Goal: Task Accomplishment & Management: Use online tool/utility

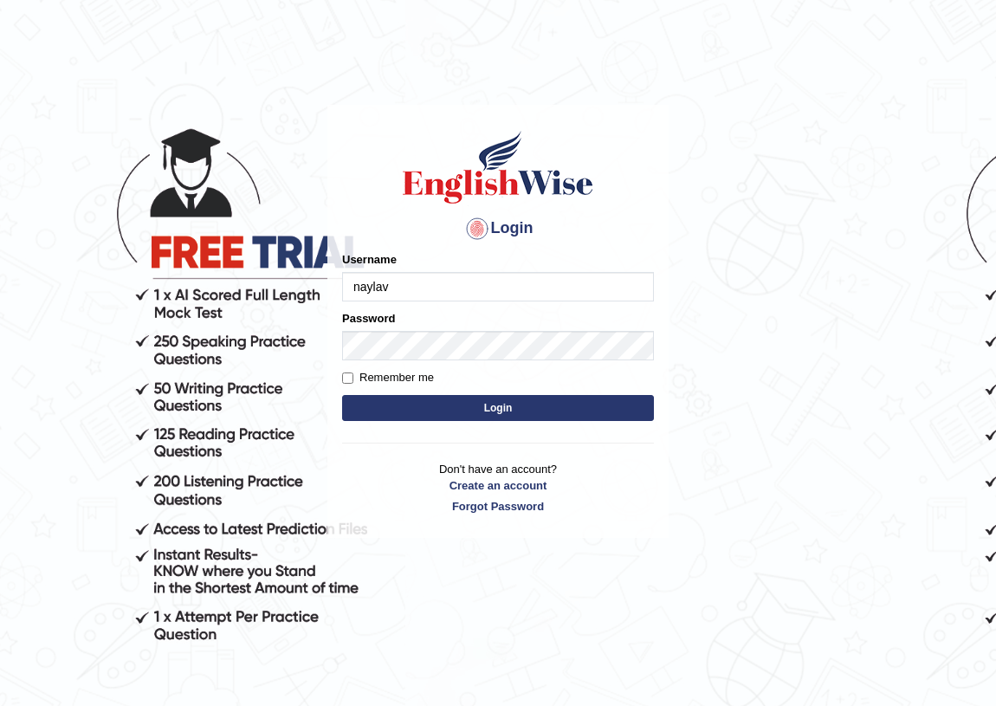
type input "naylav"
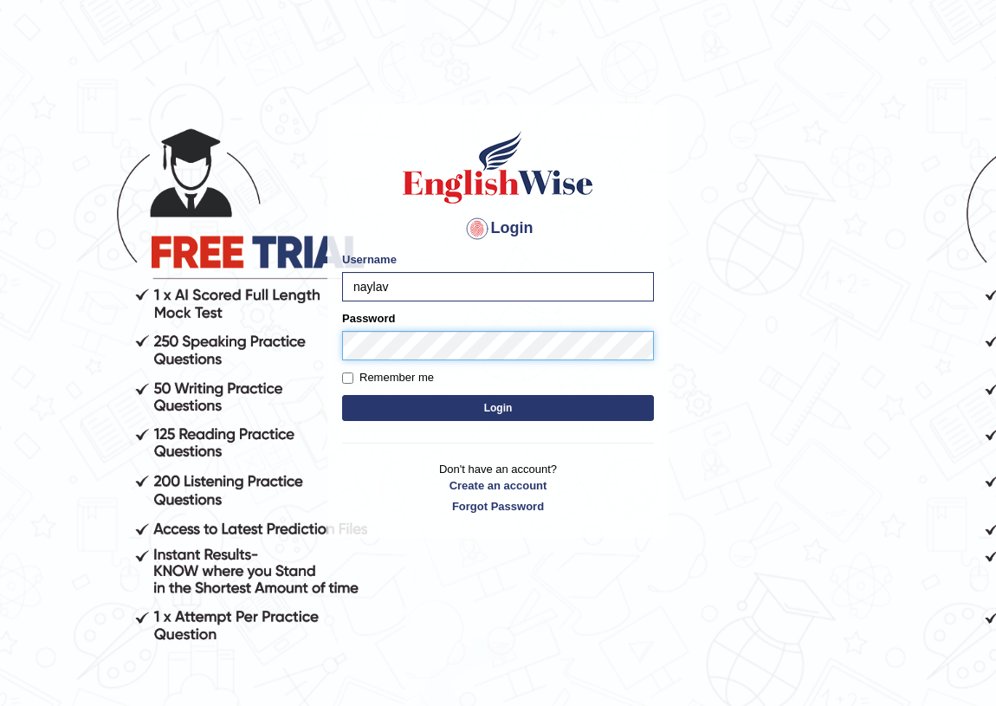
click at [342, 395] on button "Login" at bounding box center [498, 408] width 312 height 26
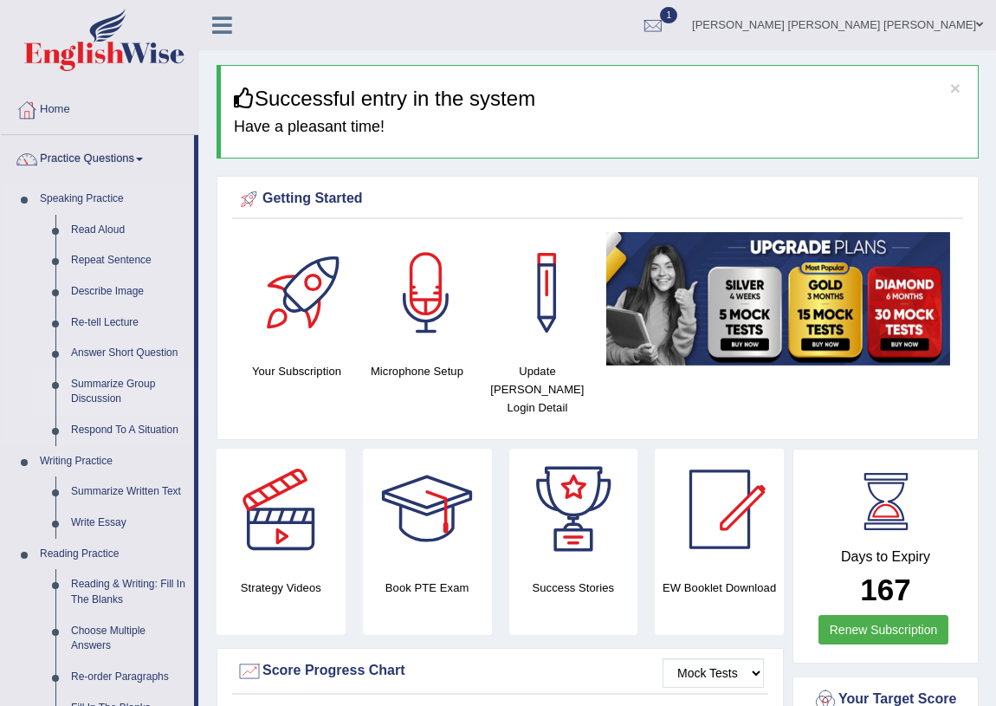
click at [97, 384] on link "Summarize Group Discussion" at bounding box center [128, 392] width 131 height 46
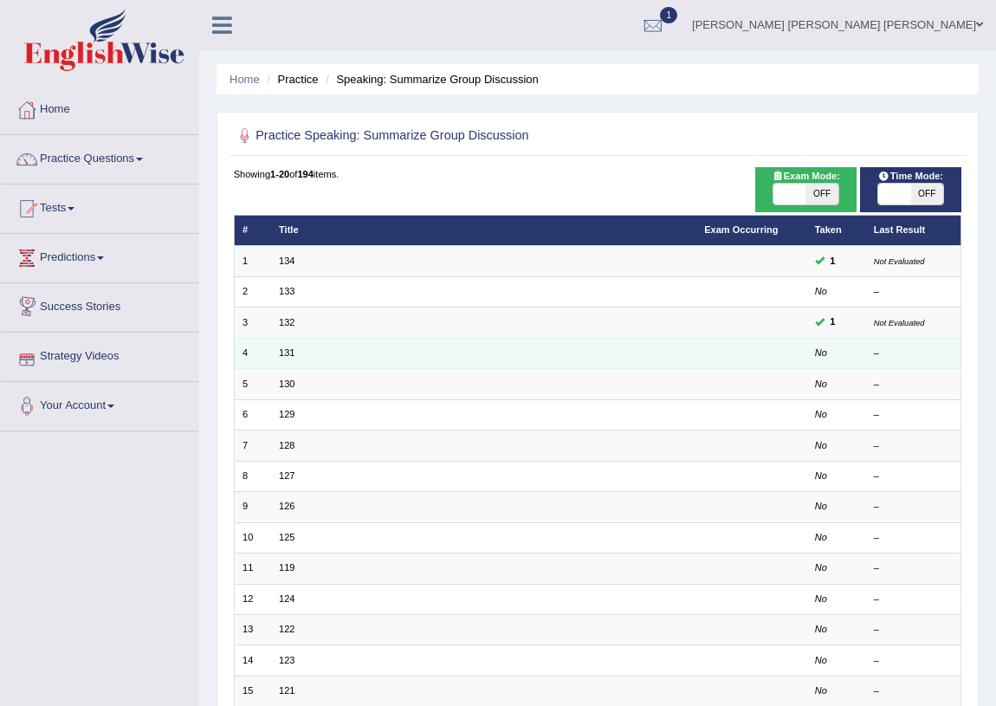
click at [271, 352] on td "131" at bounding box center [483, 353] width 425 height 30
click at [294, 350] on link "131" at bounding box center [287, 352] width 16 height 10
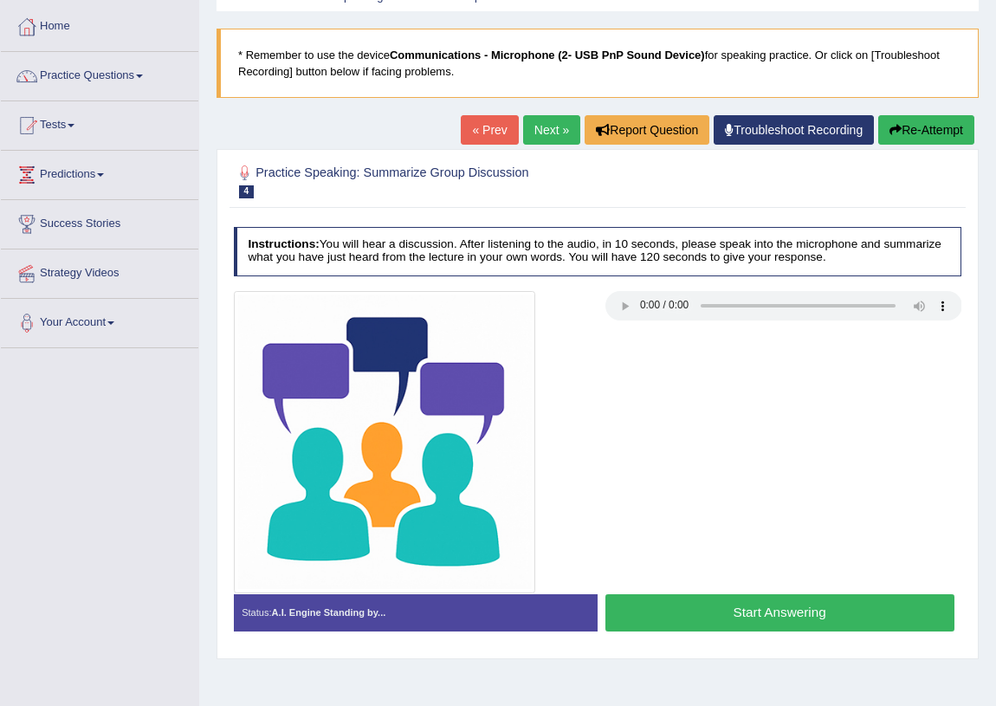
scroll to position [82, 0]
